Goal: Task Accomplishment & Management: Use online tool/utility

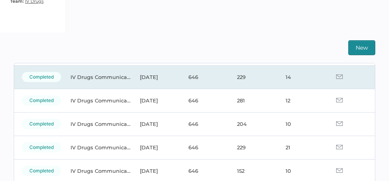
scroll to position [56, 0]
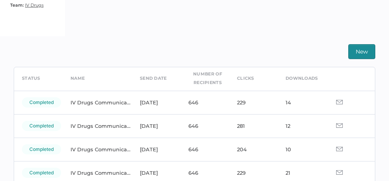
scroll to position [23, 0]
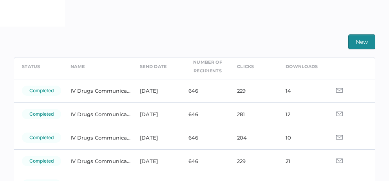
scroll to position [36, 0]
